Goal: Register for event/course

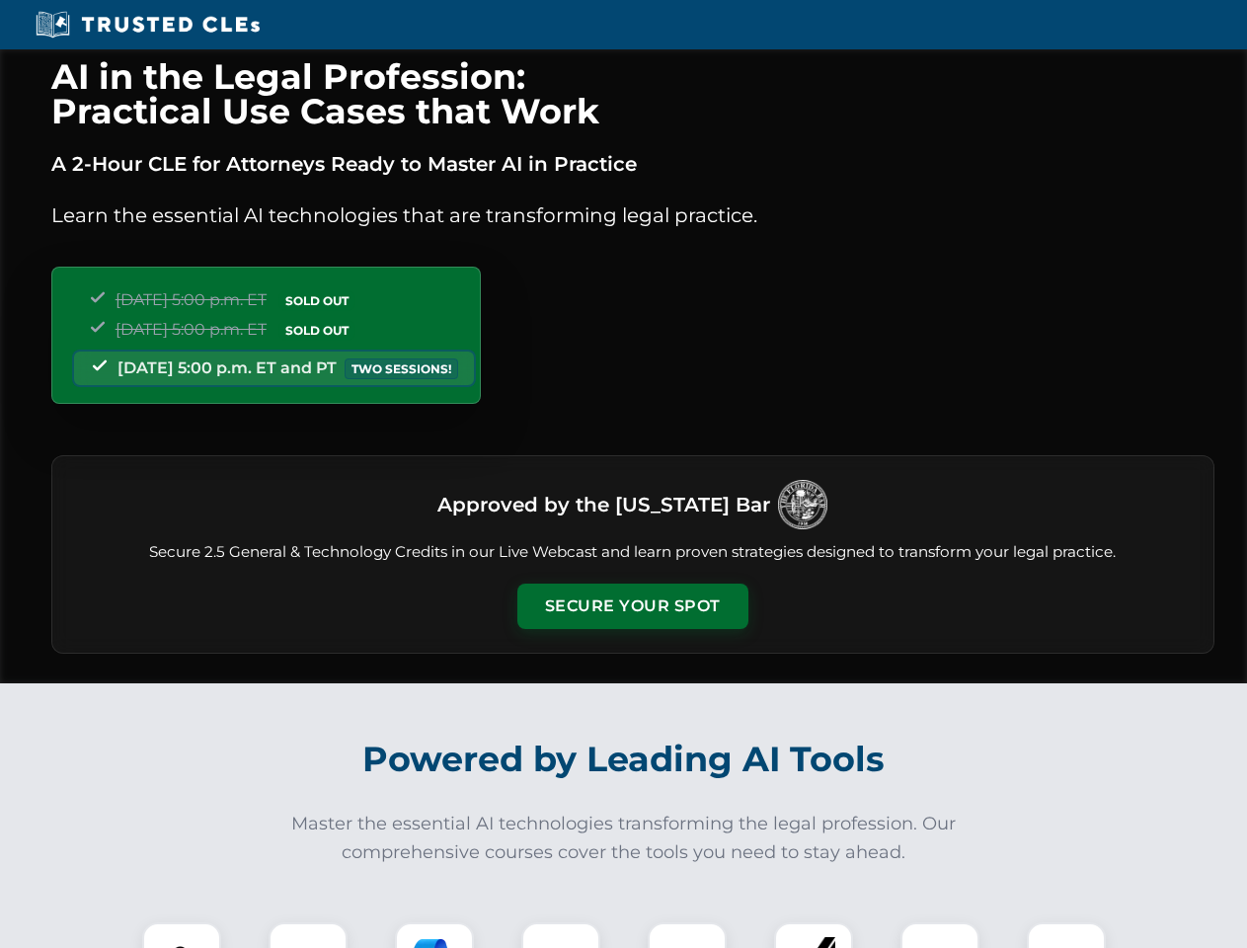
click at [632, 606] on button "Secure Your Spot" at bounding box center [632, 605] width 231 height 45
click at [182, 935] on img at bounding box center [181, 961] width 57 height 57
